Goal: Find specific page/section: Find specific page/section

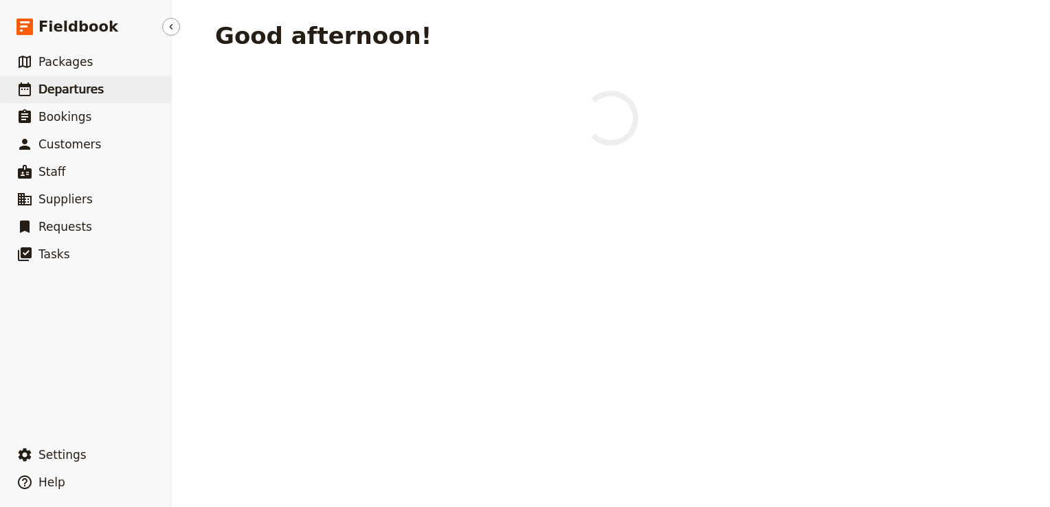
click at [82, 94] on span "Departures" at bounding box center [70, 89] width 65 height 14
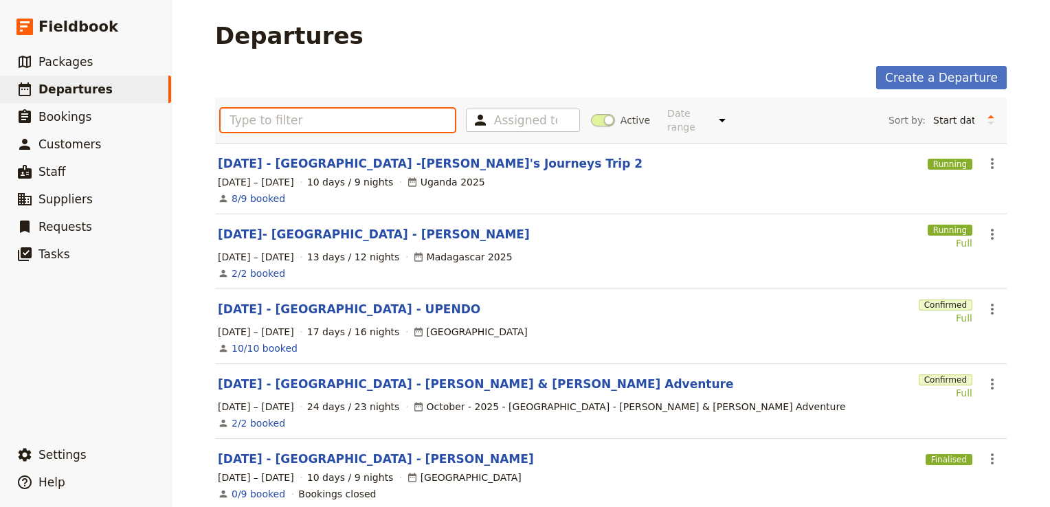
click at [288, 118] on input "text" at bounding box center [337, 120] width 234 height 23
click at [592, 117] on span at bounding box center [603, 120] width 24 height 12
click at [591, 113] on input "Active" at bounding box center [591, 113] width 0 height 0
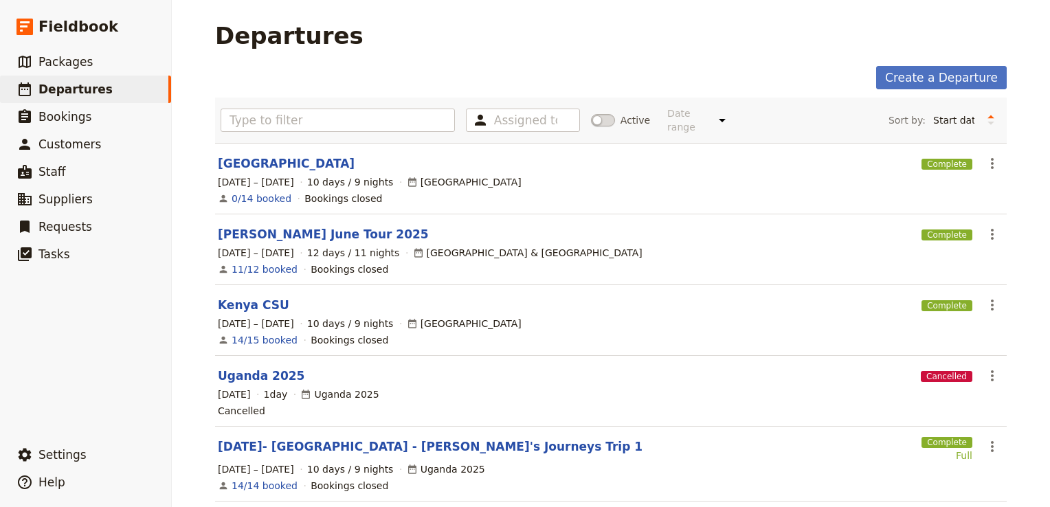
scroll to position [20, 0]
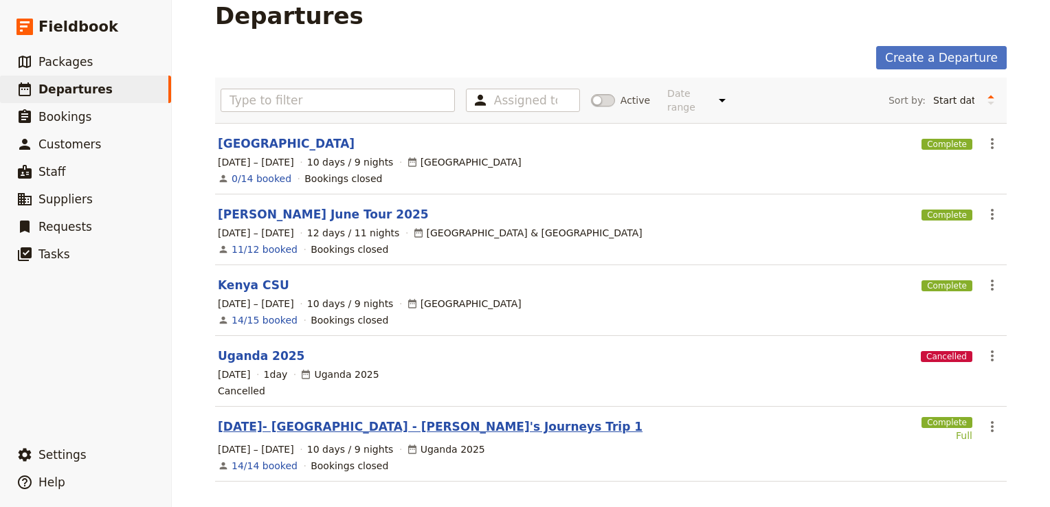
click at [335, 418] on link "[DATE]- [GEOGRAPHIC_DATA] - [PERSON_NAME]'s Journeys Trip 1" at bounding box center [430, 426] width 424 height 16
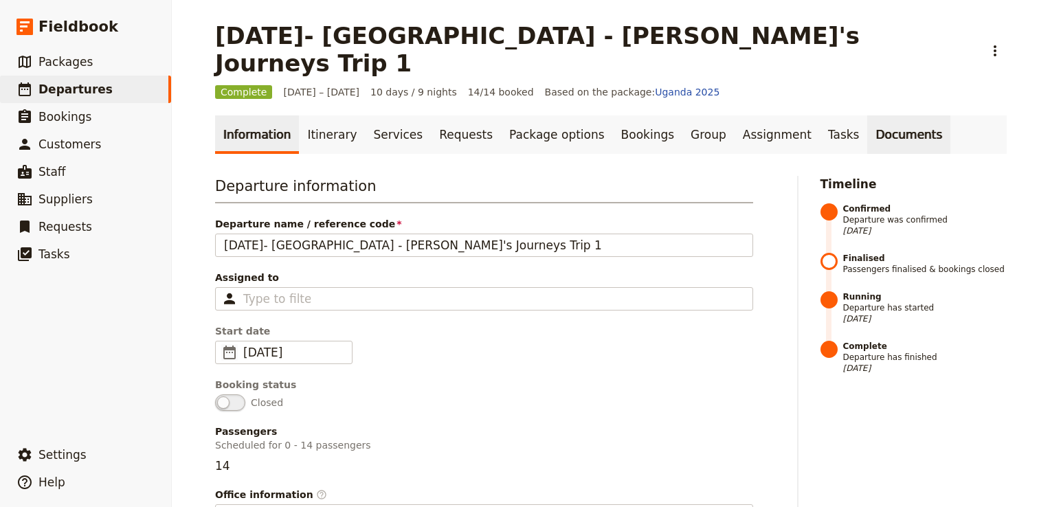
click at [867, 115] on link "Documents" at bounding box center [908, 134] width 83 height 38
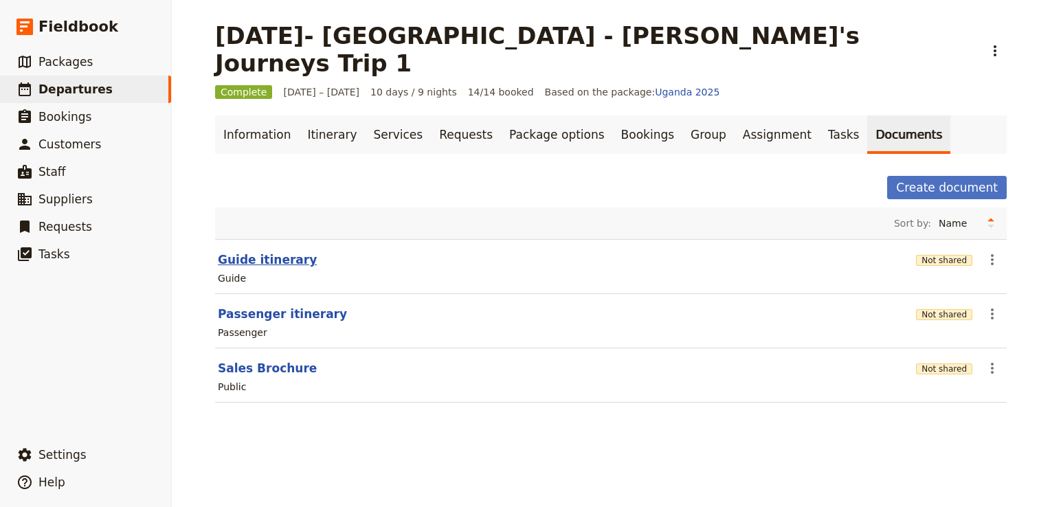
click at [258, 251] on button "Guide itinerary" at bounding box center [267, 259] width 99 height 16
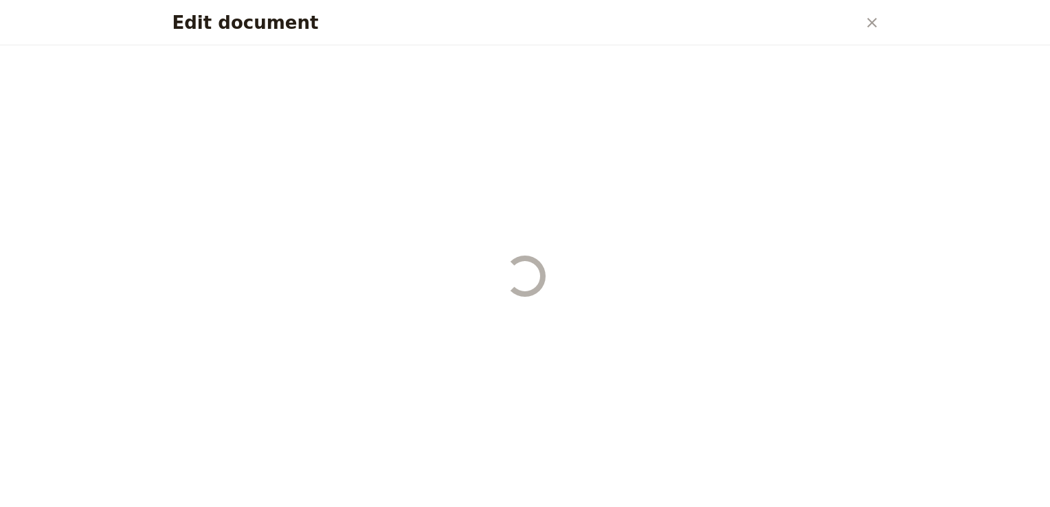
select select "STAFF"
select select "RUN_SHEET"
select select "DEFAULT"
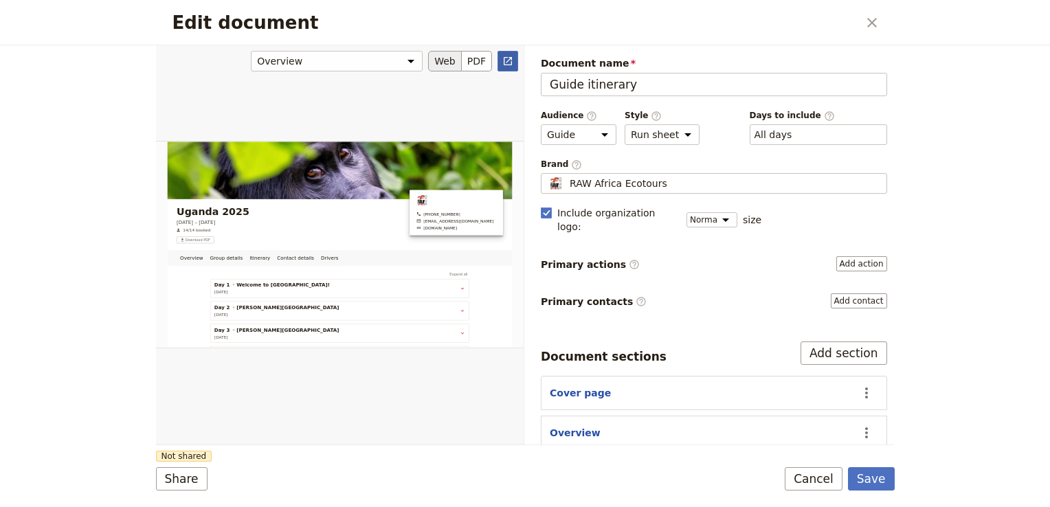
click at [514, 58] on link "​" at bounding box center [507, 61] width 21 height 21
